Goal: Information Seeking & Learning: Learn about a topic

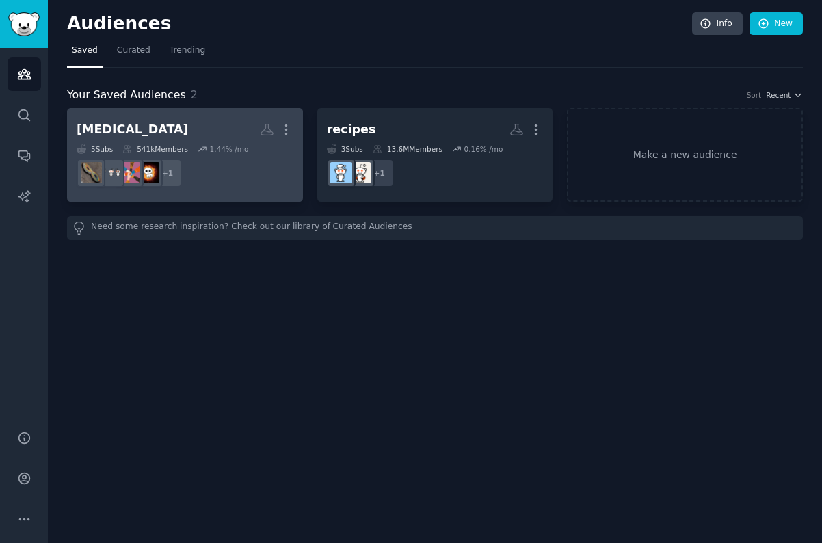
click at [185, 124] on h2 "[MEDICAL_DATA] More" at bounding box center [185, 130] width 217 height 24
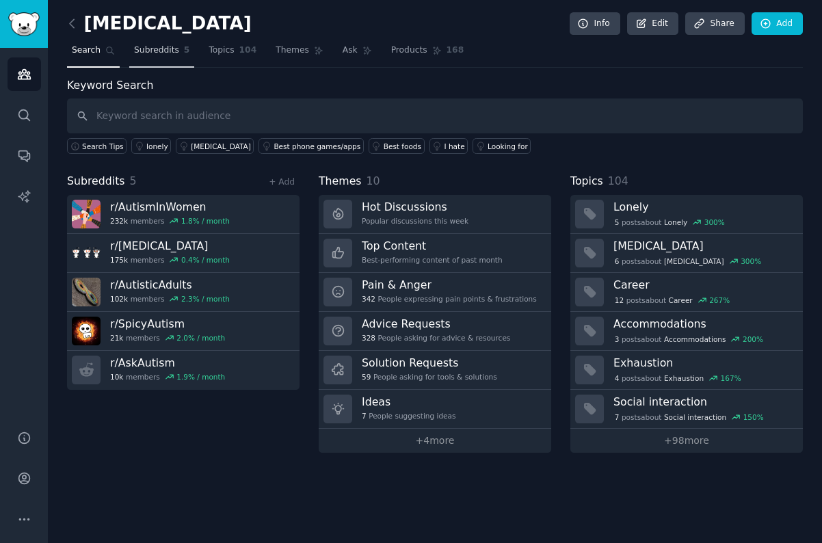
click at [170, 52] on span "Subreddits" at bounding box center [156, 50] width 45 height 12
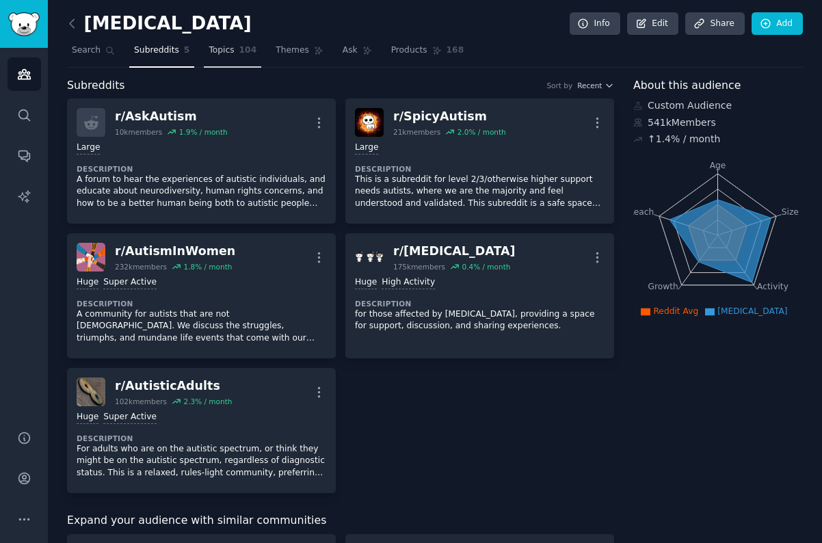
click at [223, 51] on span "Topics" at bounding box center [221, 50] width 25 height 12
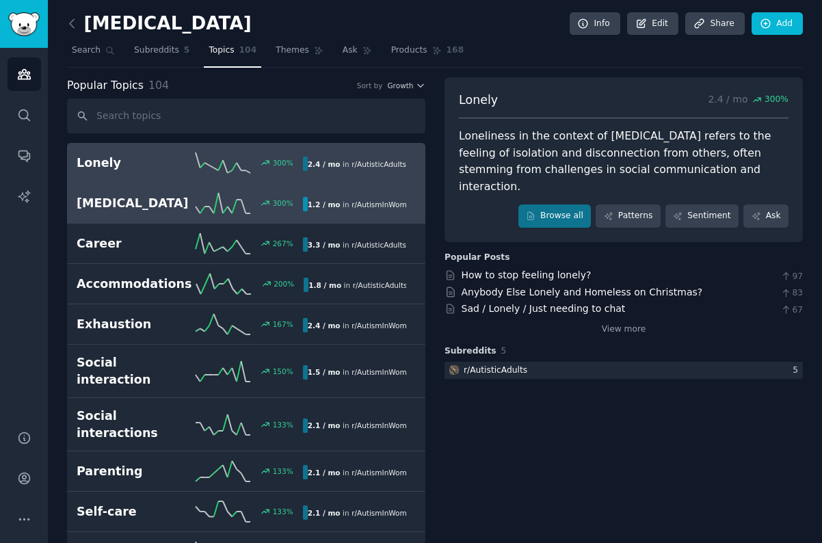
click at [147, 205] on h2 "[MEDICAL_DATA]" at bounding box center [133, 203] width 113 height 17
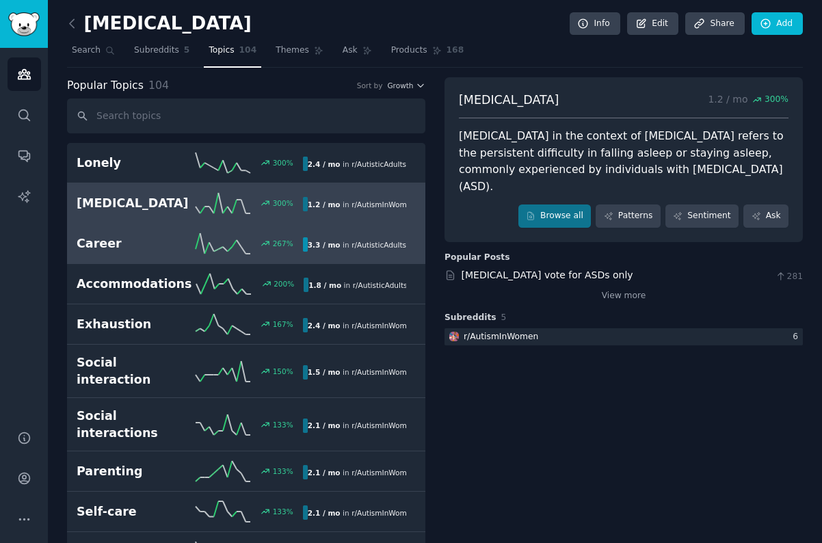
click at [139, 254] on link "Career 267 % 3.3 / mo in r/ AutisticAdults" at bounding box center [246, 244] width 358 height 40
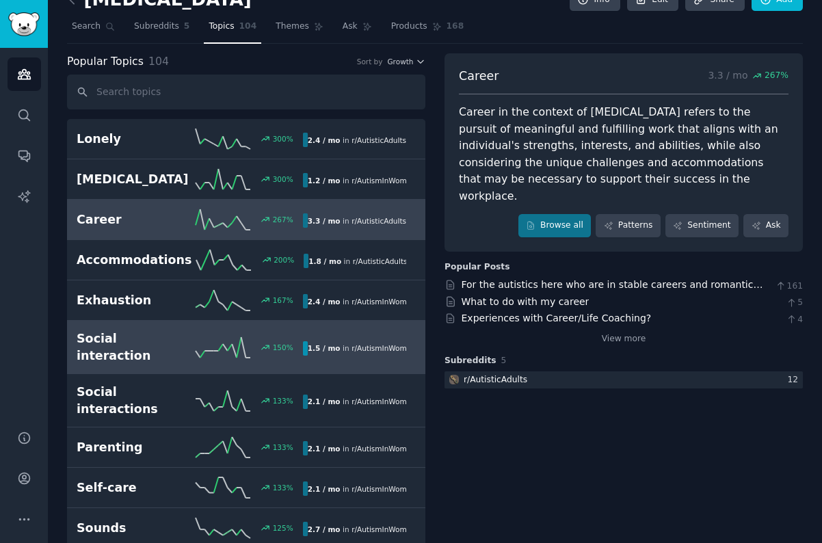
scroll to position [16, 0]
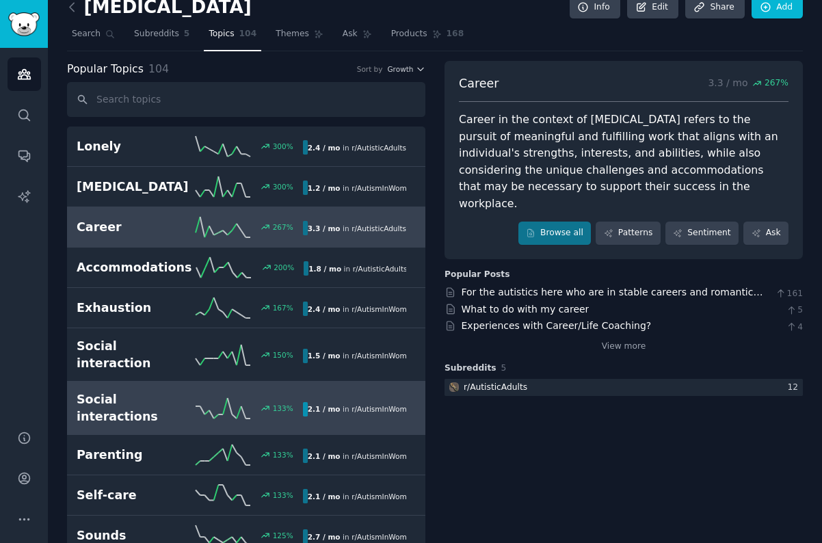
click at [168, 396] on h2 "Social interactions" at bounding box center [133, 408] width 113 height 34
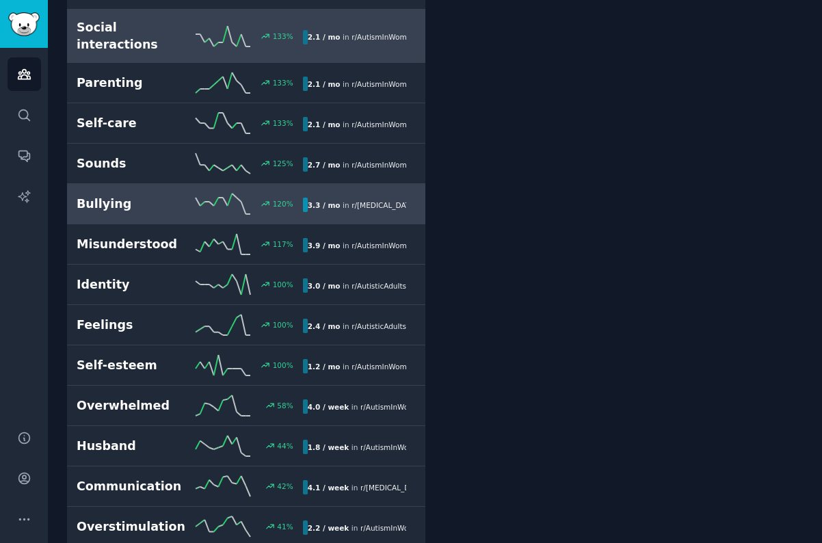
scroll to position [389, 0]
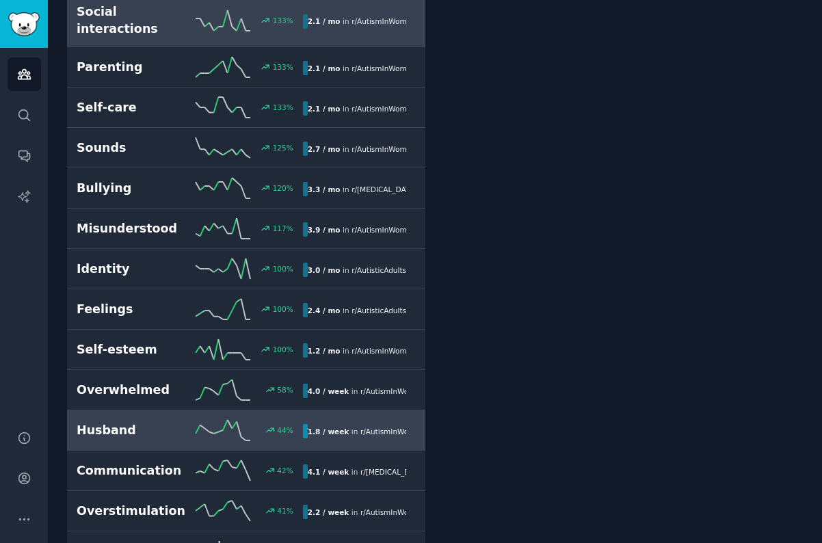
click at [157, 422] on h2 "Husband" at bounding box center [133, 430] width 113 height 17
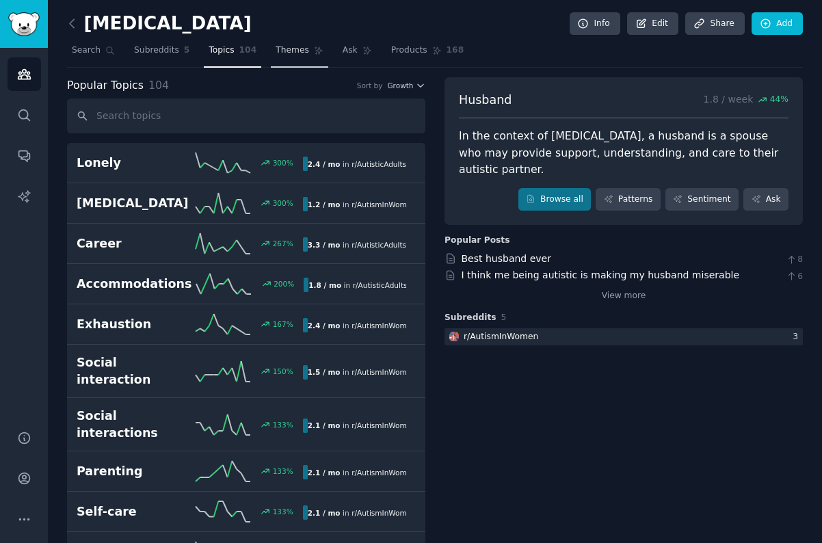
click at [297, 53] on span "Themes" at bounding box center [293, 50] width 34 height 12
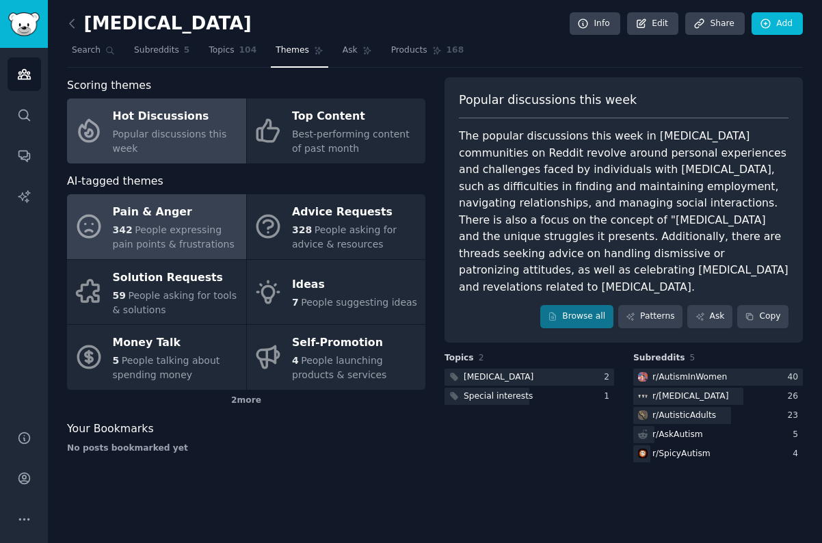
click at [196, 225] on span "People expressing pain points & frustrations" at bounding box center [174, 236] width 122 height 25
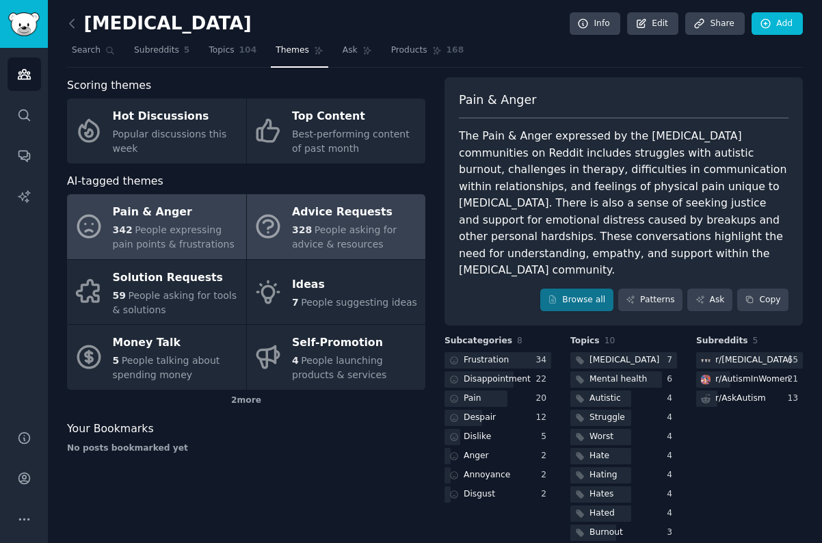
click at [347, 228] on span "People asking for advice & resources" at bounding box center [344, 236] width 105 height 25
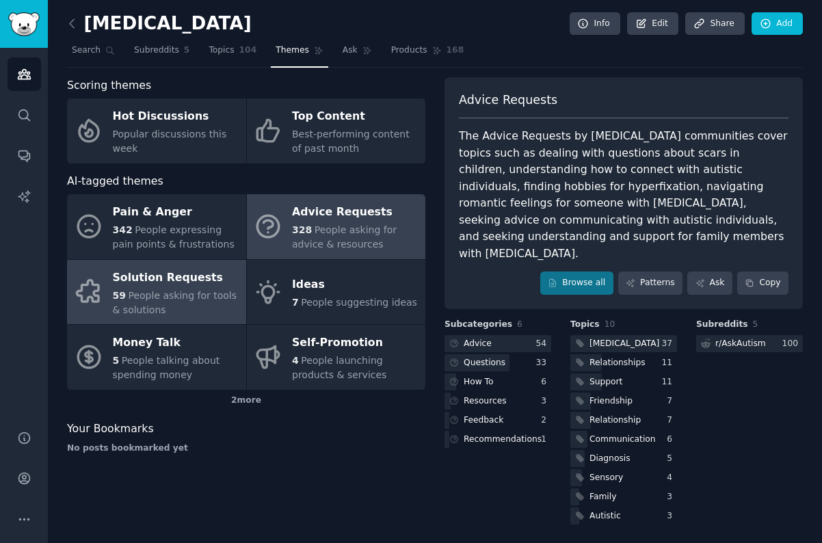
click at [206, 307] on div "59 People asking for tools & solutions" at bounding box center [176, 303] width 127 height 29
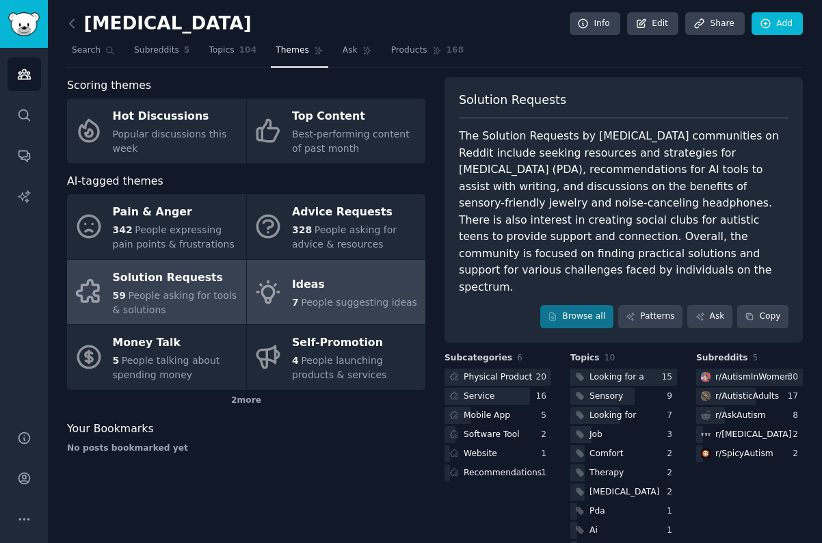
click at [347, 291] on div "Ideas" at bounding box center [354, 285] width 125 height 22
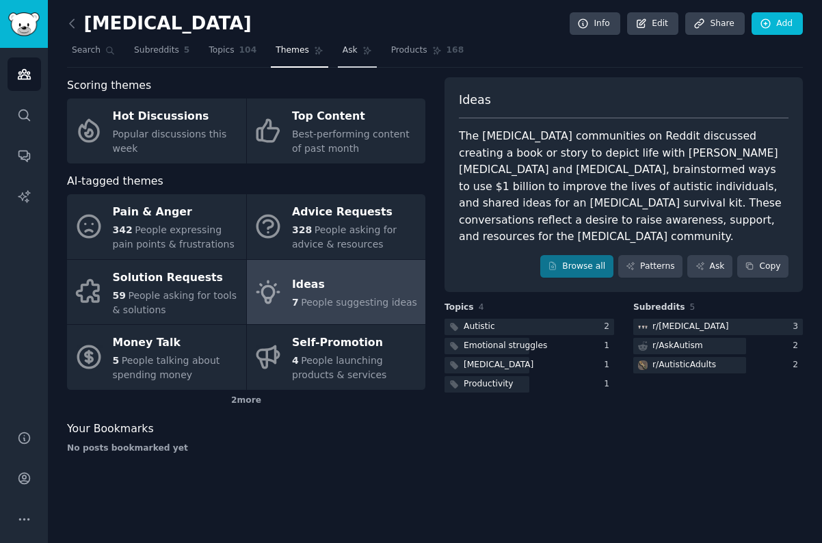
click at [348, 55] on span "Ask" at bounding box center [350, 50] width 15 height 12
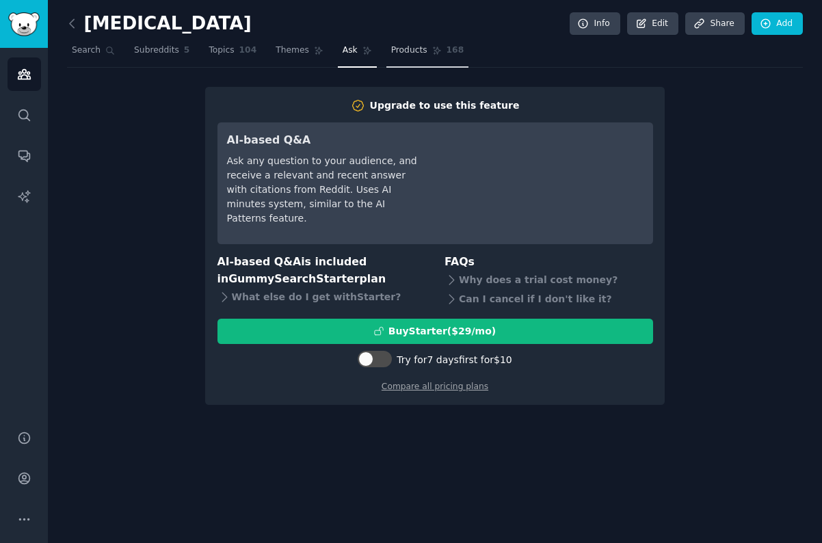
click at [393, 52] on span "Products" at bounding box center [409, 50] width 36 height 12
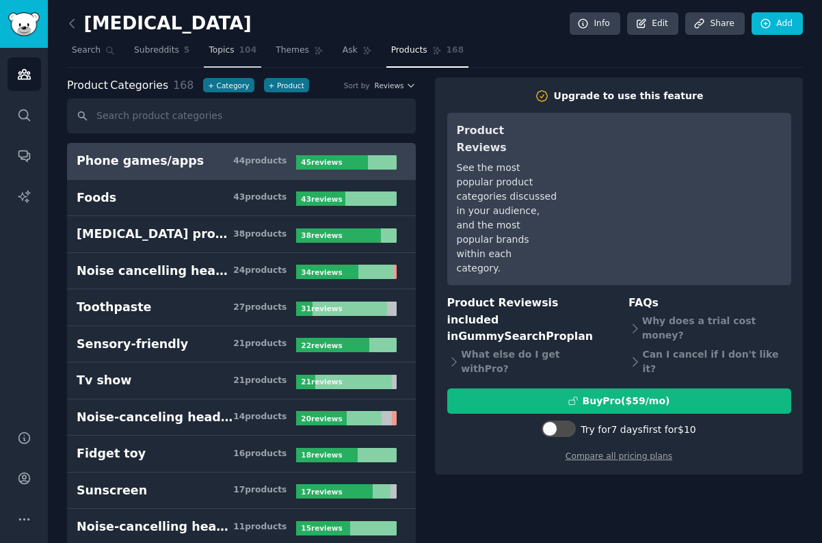
click at [227, 49] on span "Topics" at bounding box center [221, 50] width 25 height 12
